Goal: Task Accomplishment & Management: Use online tool/utility

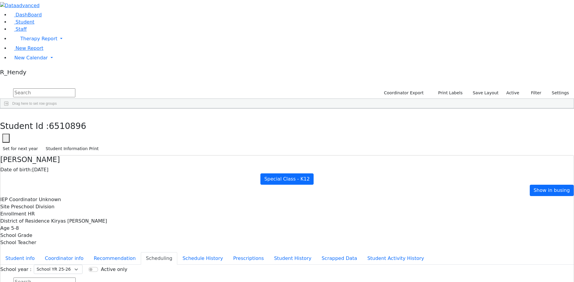
click at [114, 177] on div "Nuchem" at bounding box center [95, 181] width 38 height 8
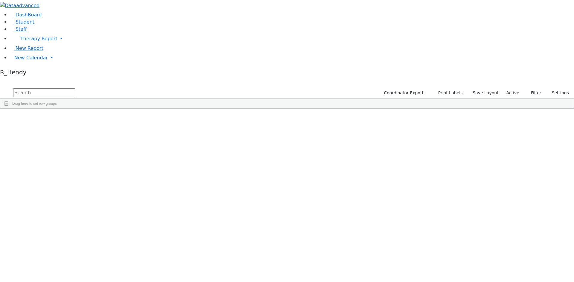
click at [75, 88] on input "text" at bounding box center [44, 92] width 62 height 9
type input "mashy"
click at [76, 118] on div "[PERSON_NAME]" at bounding box center [58, 122] width 38 height 8
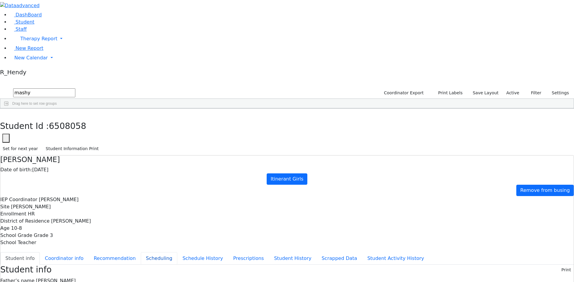
click at [142, 253] on button "Scheduling" at bounding box center [159, 259] width 36 height 13
click at [6, 114] on icon "button" at bounding box center [4, 116] width 3 height 4
drag, startPoint x: 380, startPoint y: 151, endPoint x: 373, endPoint y: 147, distance: 8.3
click at [380, 127] on div "6508058 [PERSON_NAME] [DATE] [PERSON_NAME] HR Itinerant Girls [PERSON_NAME] Vay…" at bounding box center [283, 122] width 567 height 8
click at [167, 127] on div "6508058 [PERSON_NAME] [DATE] [PERSON_NAME] HR Itinerant Girls [PERSON_NAME] Vay…" at bounding box center [283, 122] width 567 height 8
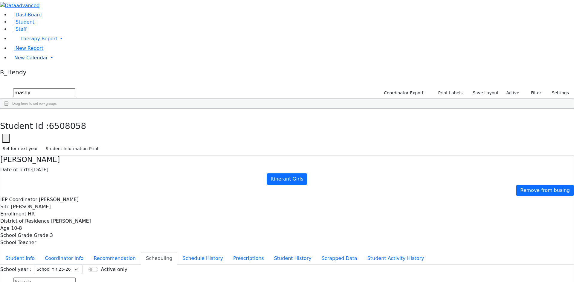
click at [14, 61] on span "New Calendar" at bounding box center [30, 58] width 33 height 6
click at [32, 73] on span "Calendar" at bounding box center [24, 70] width 22 height 6
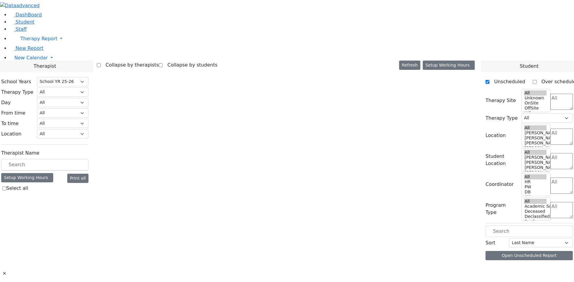
select select "212"
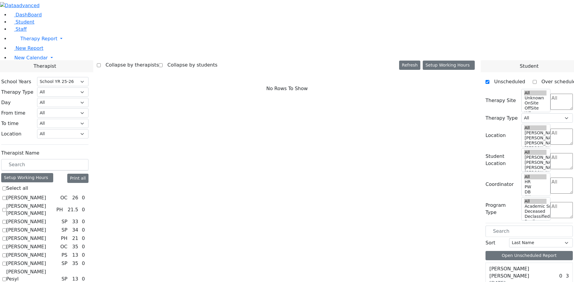
click at [54, 203] on label "Abramsky Sara Chana" at bounding box center [30, 210] width 48 height 14
click at [6, 208] on input "Abramsky Sara Chana" at bounding box center [4, 210] width 4 height 4
checkbox input "true"
select select "2"
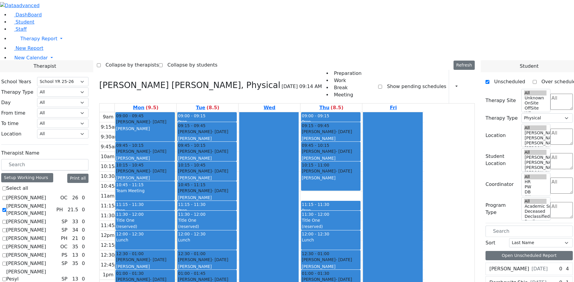
click at [174, 119] on div "Schonbrun Isaac - 02/21/2021" at bounding box center [145, 122] width 58 height 6
click at [298, 112] on div at bounding box center [268, 230] width 59 height 236
